Goal: Task Accomplishment & Management: Check status

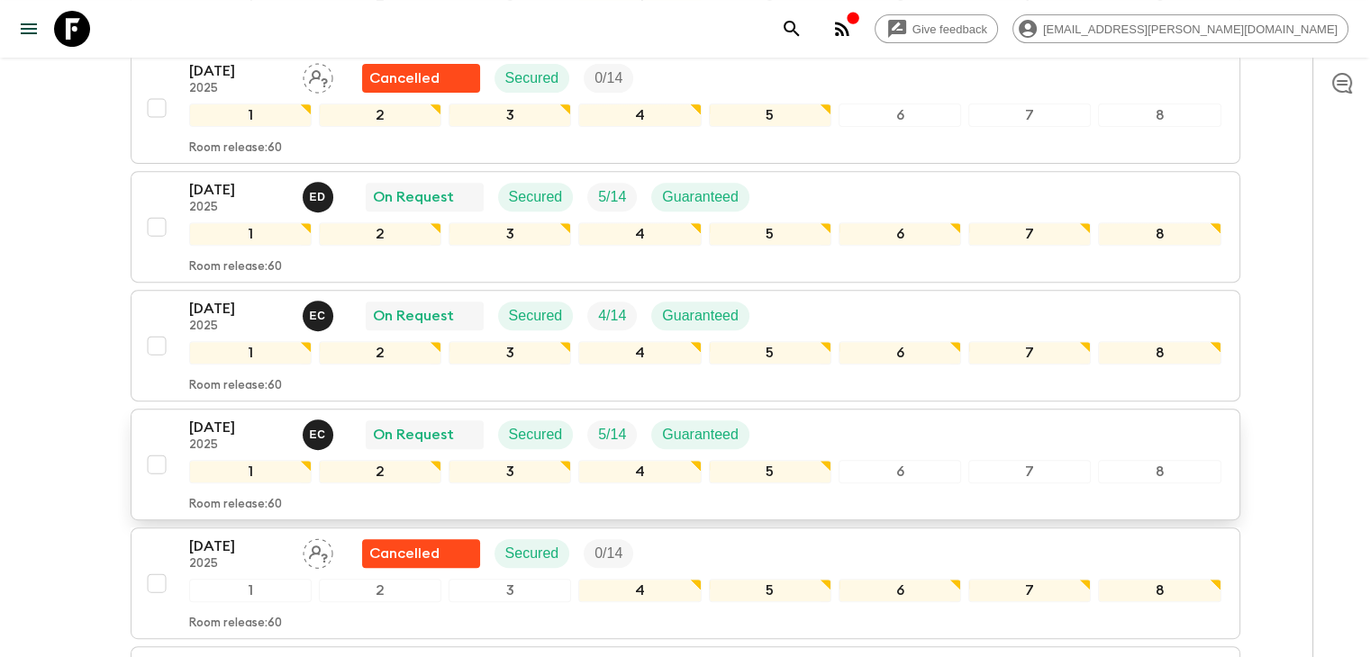
scroll to position [720, 0]
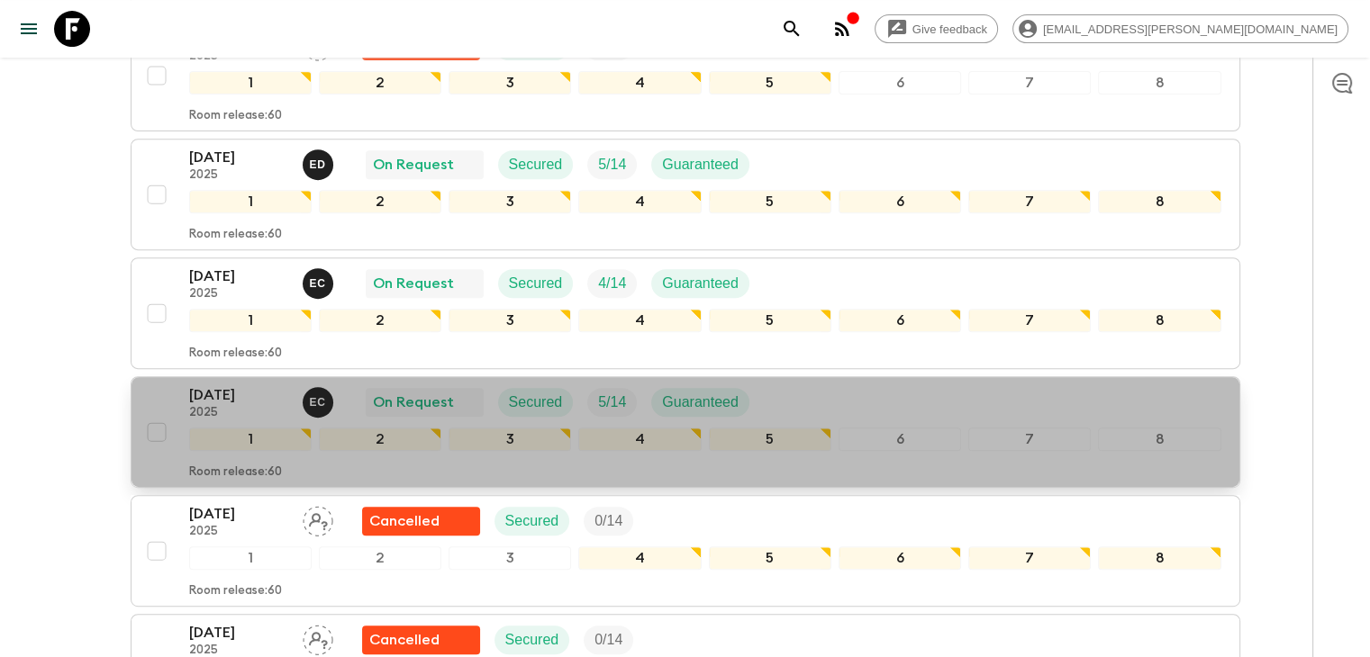
click at [253, 387] on p "[DATE]" at bounding box center [238, 396] width 99 height 22
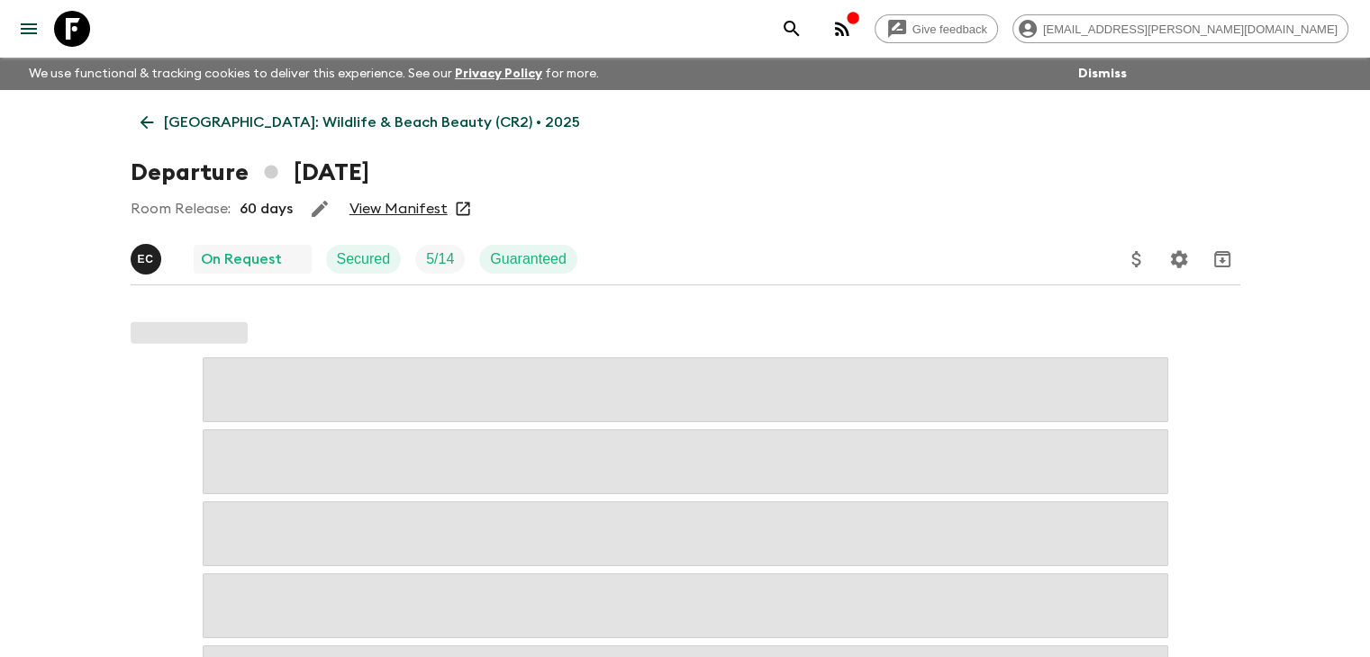
click at [404, 206] on link "View Manifest" at bounding box center [398, 209] width 98 height 18
